Goal: Transaction & Acquisition: Purchase product/service

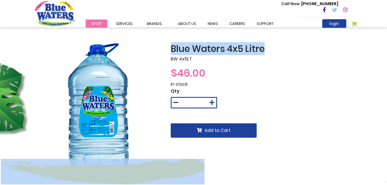
drag, startPoint x: 163, startPoint y: 49, endPoint x: 265, endPoint y: 47, distance: 101.8
click at [265, 47] on div "Blue Waters 4x5 Litre BW 4x5LT $46.00 In stock Qty * Add to Cart" at bounding box center [193, 106] width 327 height 127
copy div "Blue Waters 4x5 Litre"
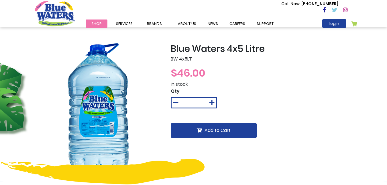
click at [260, 67] on div "$46.00" at bounding box center [262, 72] width 182 height 15
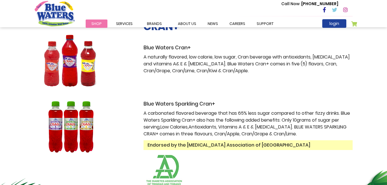
scroll to position [111, 0]
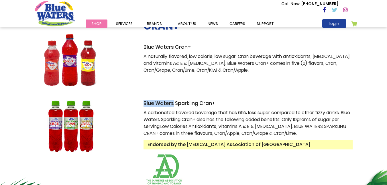
drag, startPoint x: 137, startPoint y: 103, endPoint x: 173, endPoint y: 103, distance: 35.2
click at [173, 103] on div "Blue Waters Sparkling Cran+ A carbonated flavored beverage that has 65% less su…" at bounding box center [193, 143] width 327 height 87
drag, startPoint x: 140, startPoint y: 47, endPoint x: 194, endPoint y: 44, distance: 54.3
click at [194, 44] on div "CRAN+ Blue Waters Cran+ A naturally flavored, low calorie, low sugar, Cran beve…" at bounding box center [248, 60] width 218 height 81
copy h3 "Blue Waters Cran+"
